Goal: Use online tool/utility

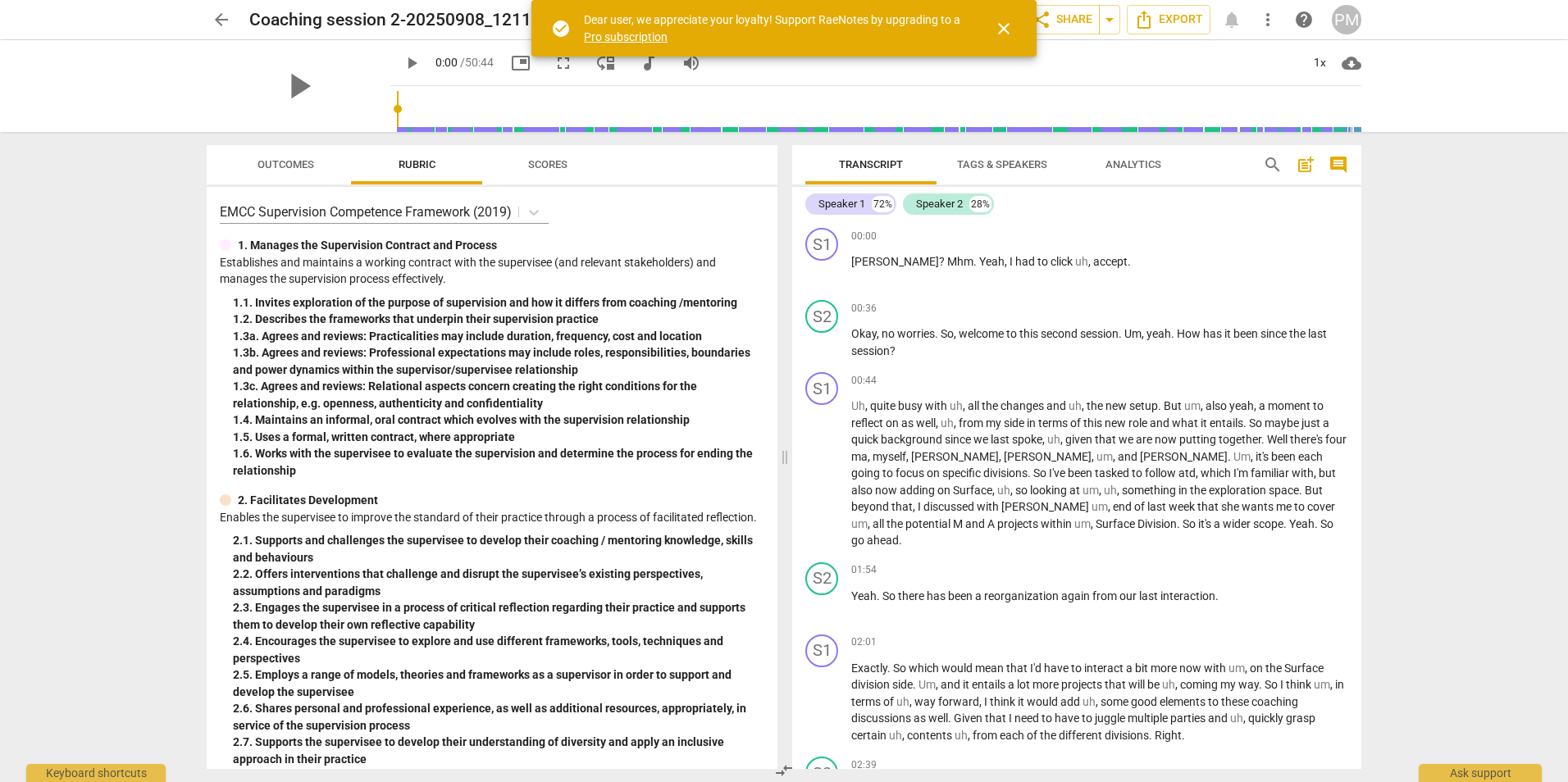
click at [1004, 21] on span "close" at bounding box center [1003, 28] width 19 height 19
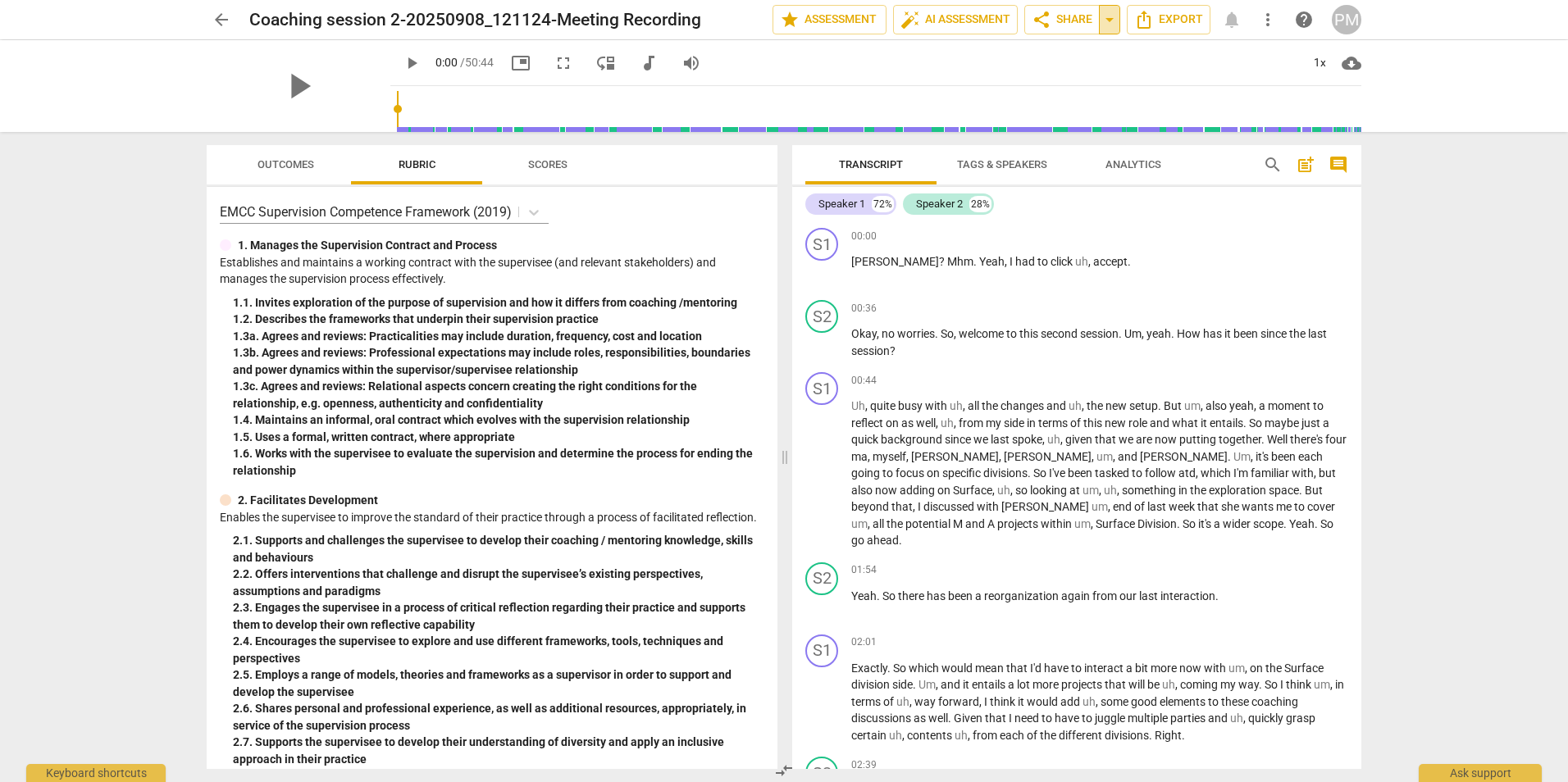
click at [1112, 22] on span "arrow_drop_down" at bounding box center [1109, 19] width 19 height 19
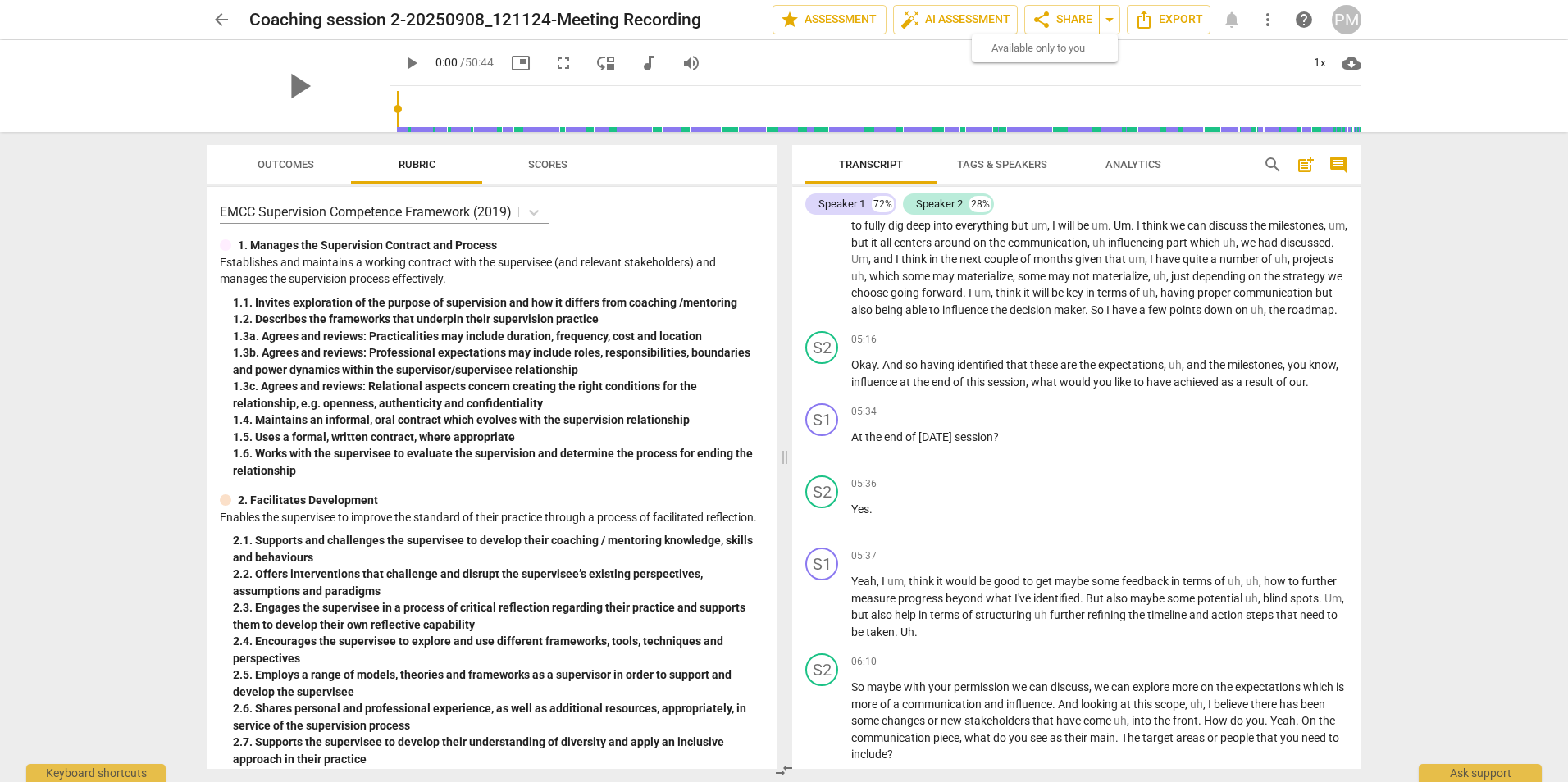
scroll to position [984, 0]
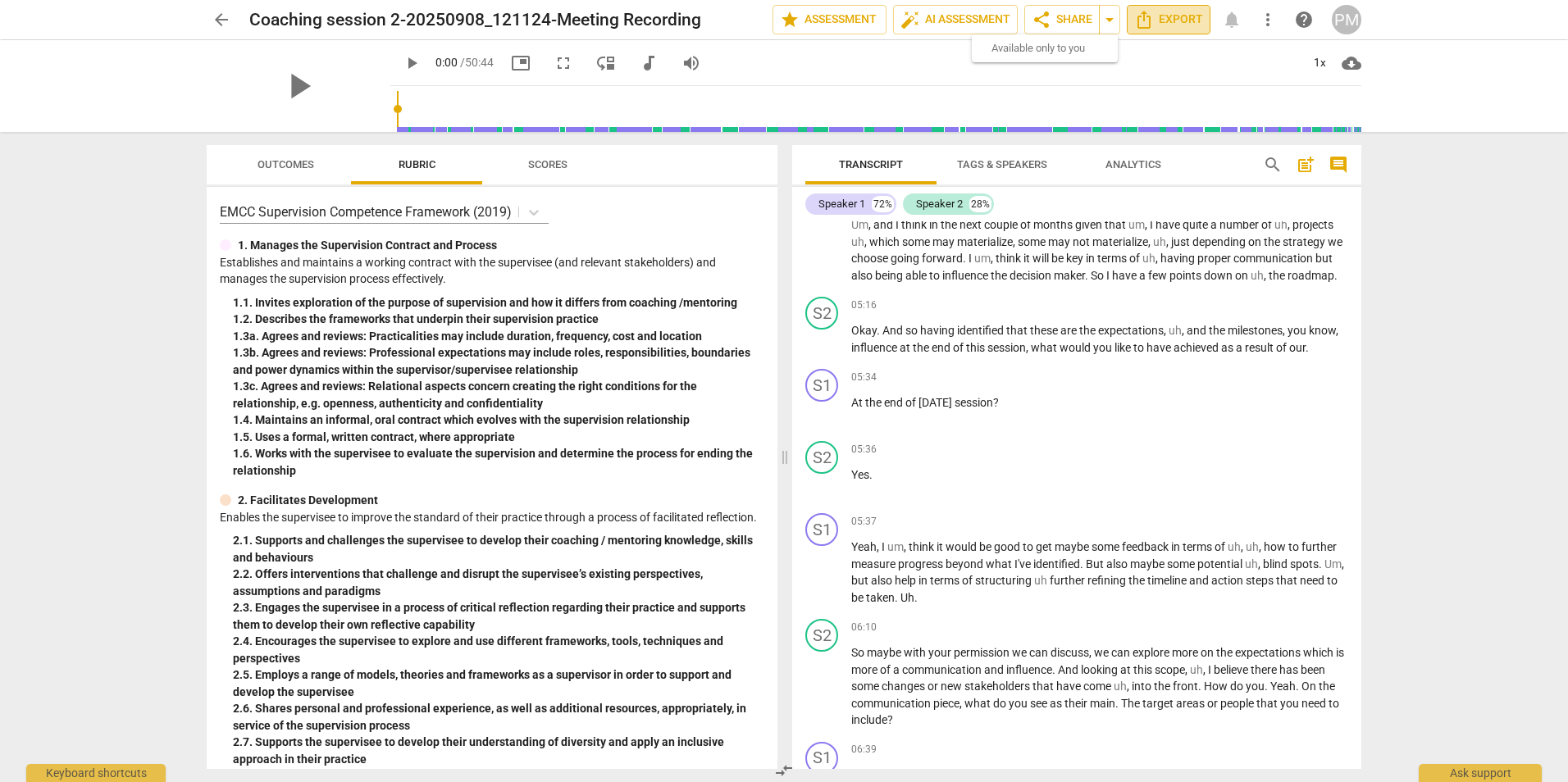
click at [1166, 9] on button "Export" at bounding box center [1168, 19] width 84 height 30
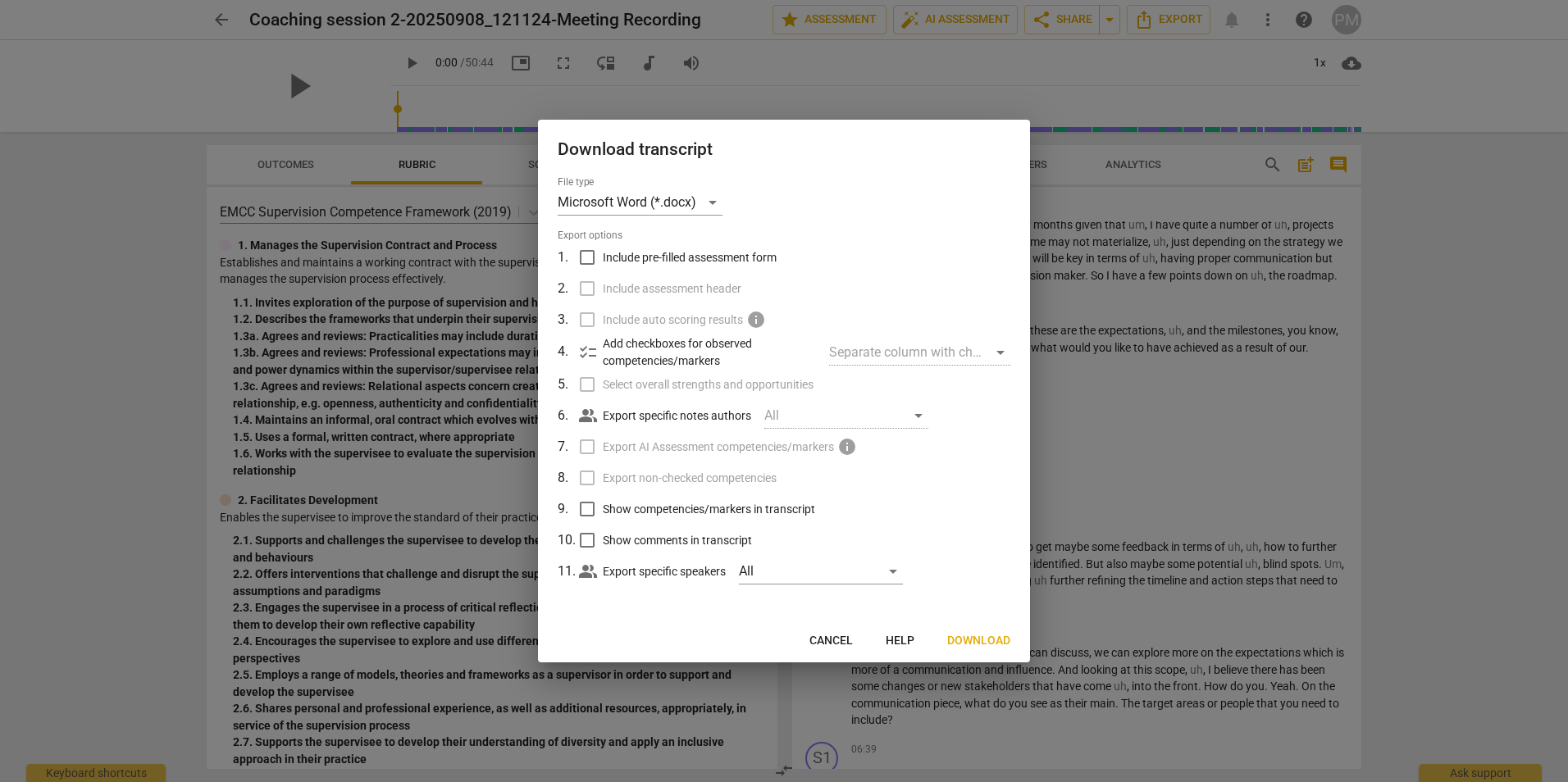
click at [845, 639] on span "Cancel" at bounding box center [830, 641] width 44 height 17
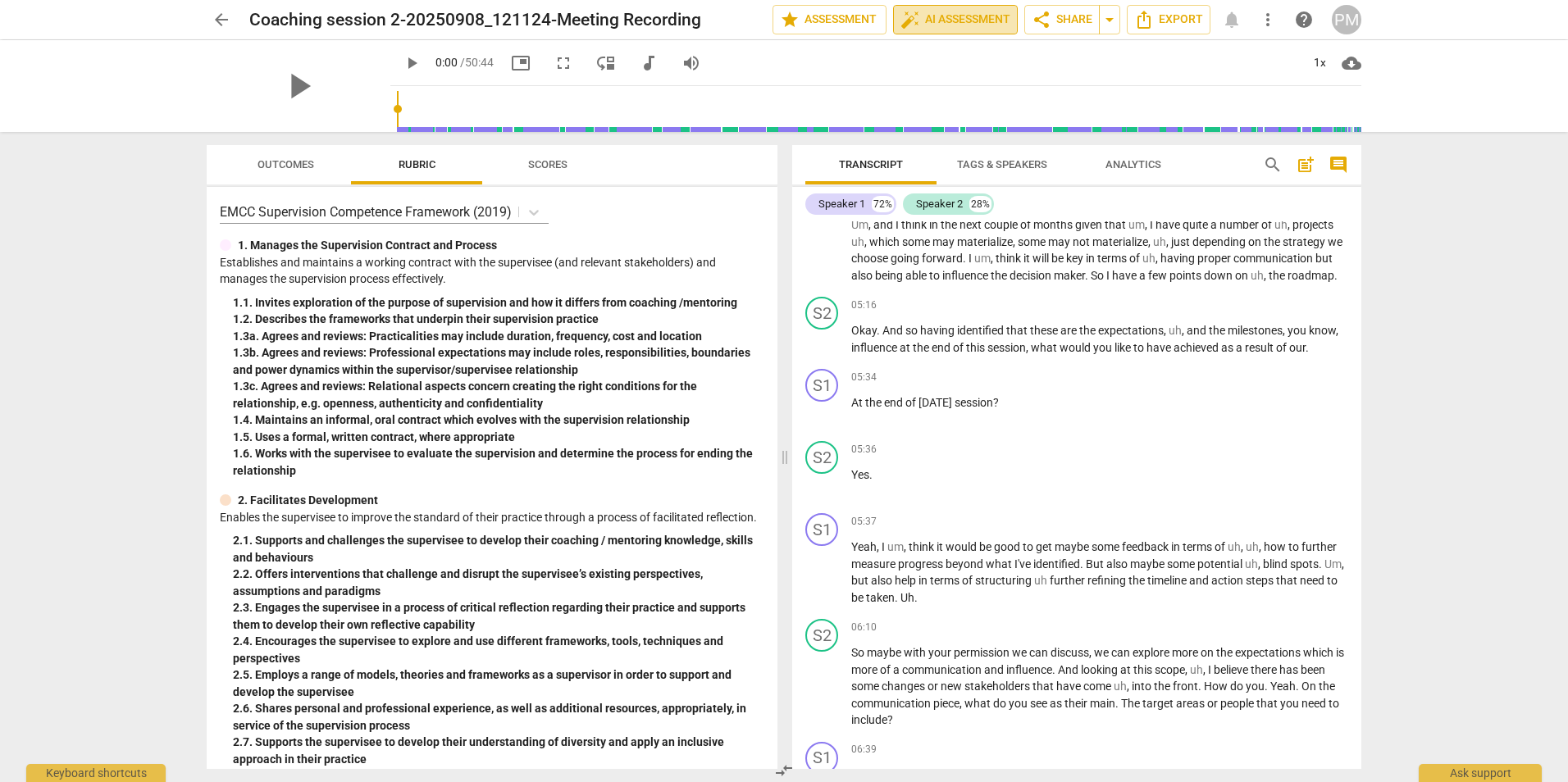
click at [939, 14] on span "auto_fix_high AI Assessment" at bounding box center [955, 19] width 109 height 19
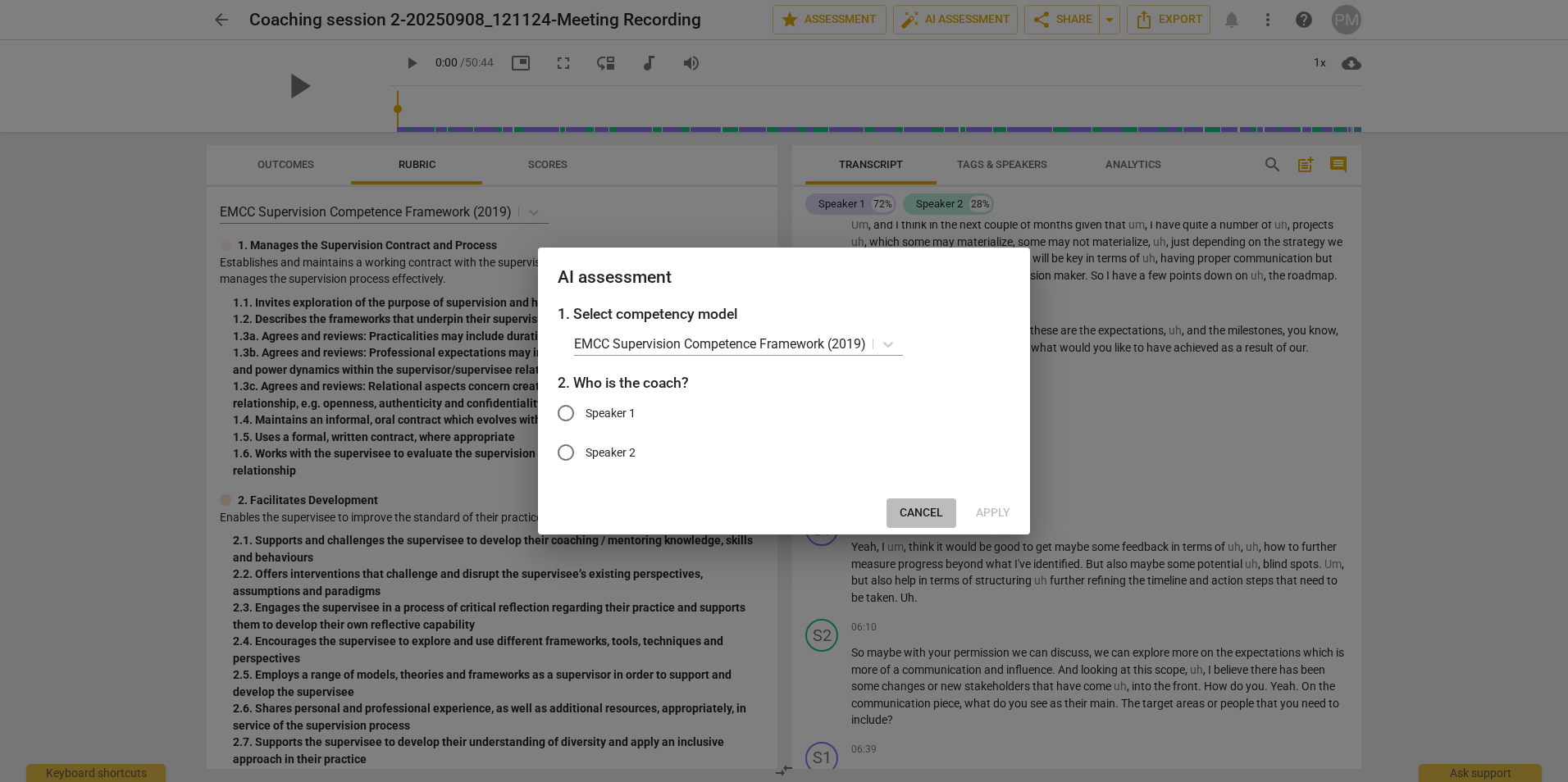
click at [919, 508] on span "Cancel" at bounding box center [921, 513] width 44 height 17
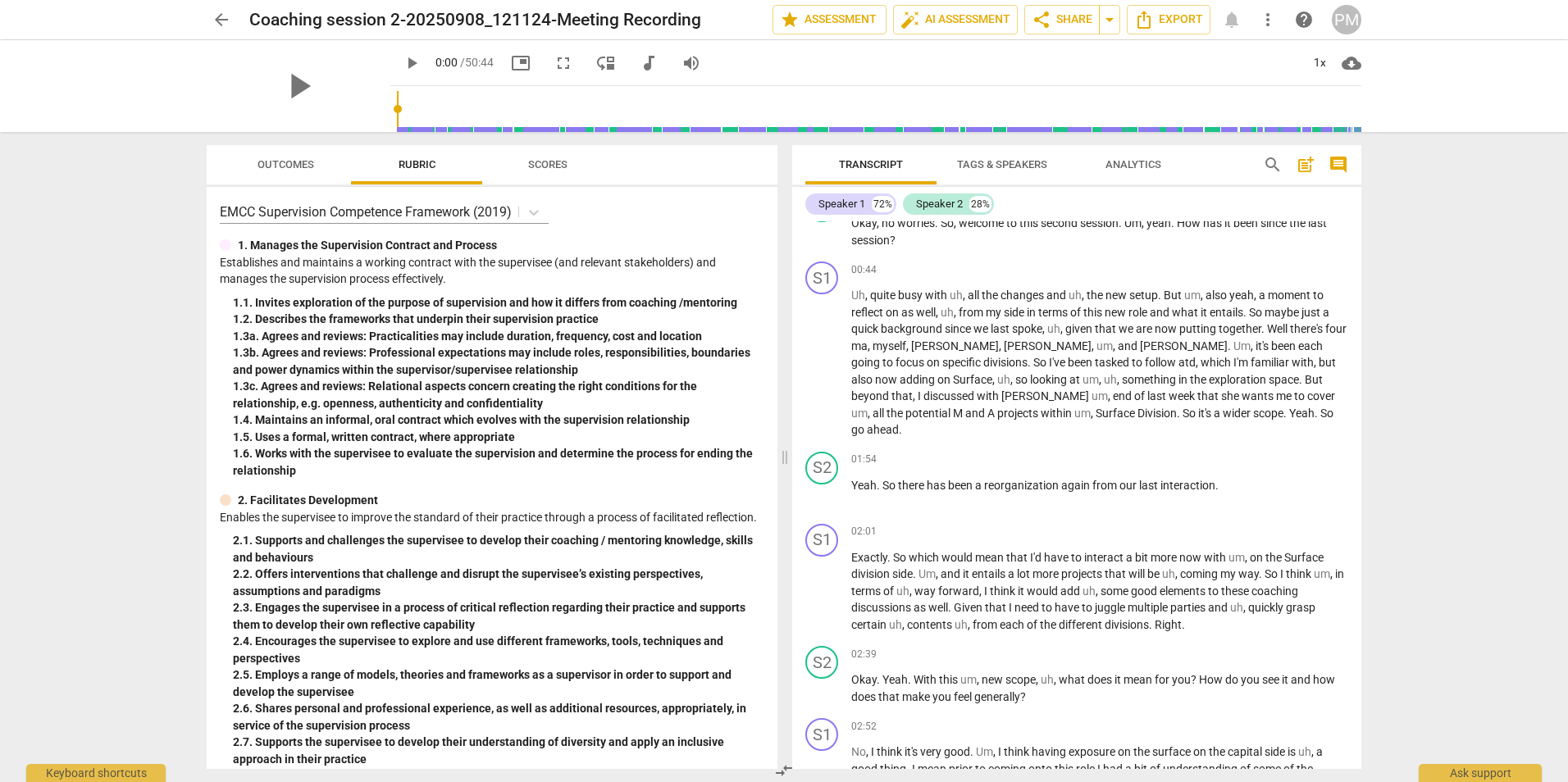
scroll to position [0, 0]
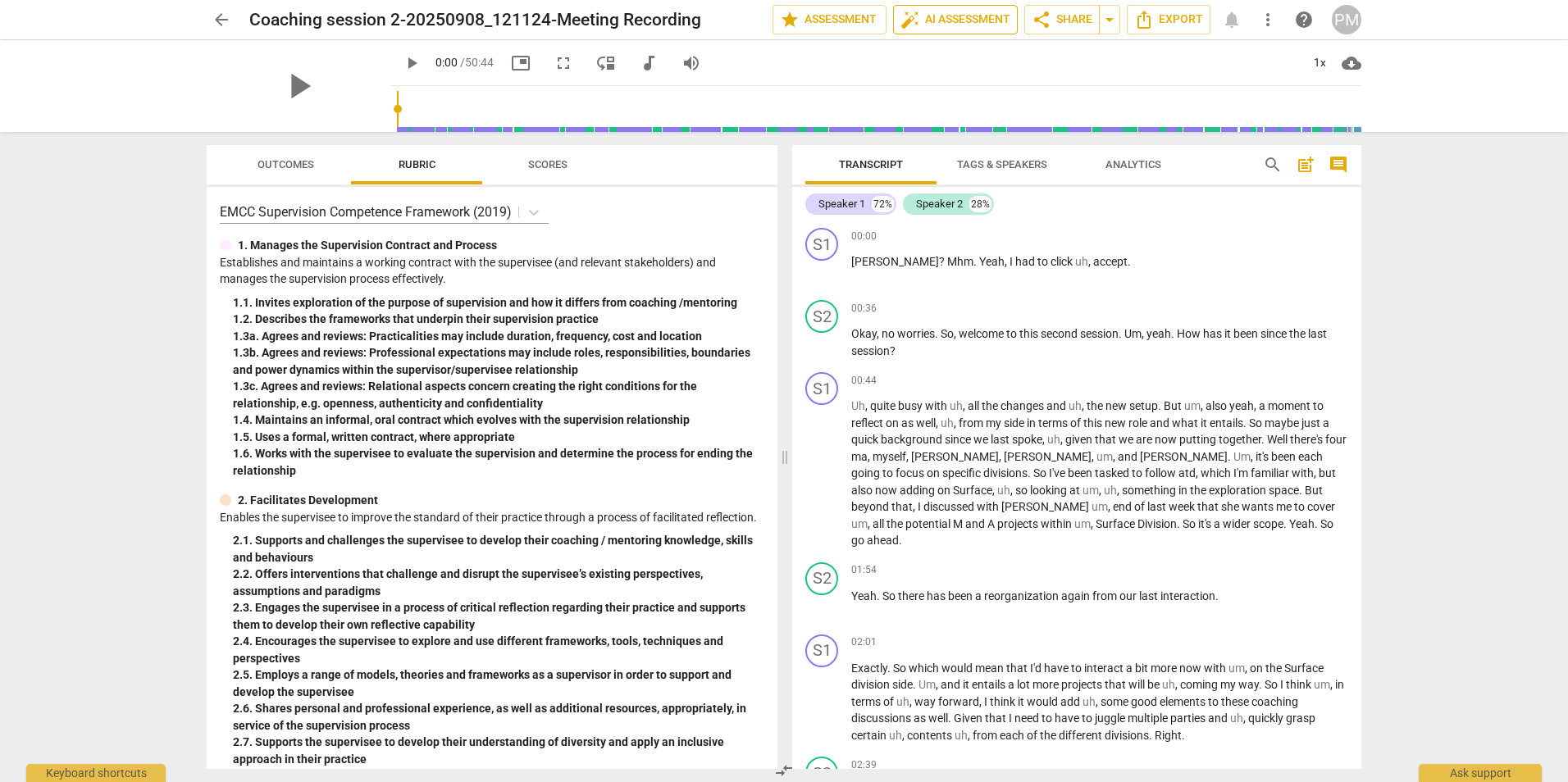
click at [972, 19] on span "auto_fix_high AI Assessment" at bounding box center [955, 19] width 109 height 19
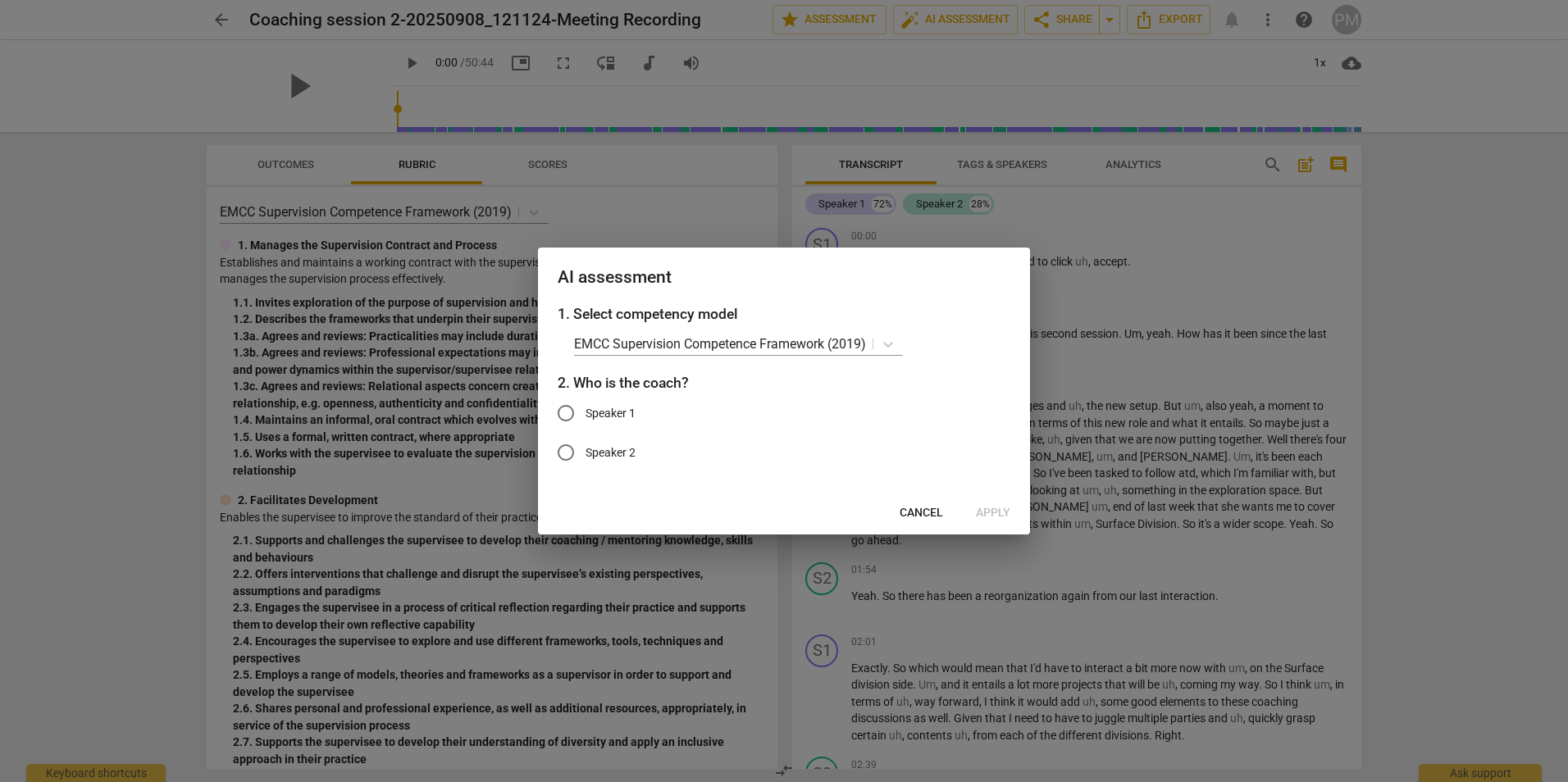
click at [570, 456] on input "Speaker 2" at bounding box center [566, 453] width 39 height 39
radio input "true"
click at [992, 511] on span "Apply" at bounding box center [993, 513] width 34 height 17
